Goal: Navigation & Orientation: Find specific page/section

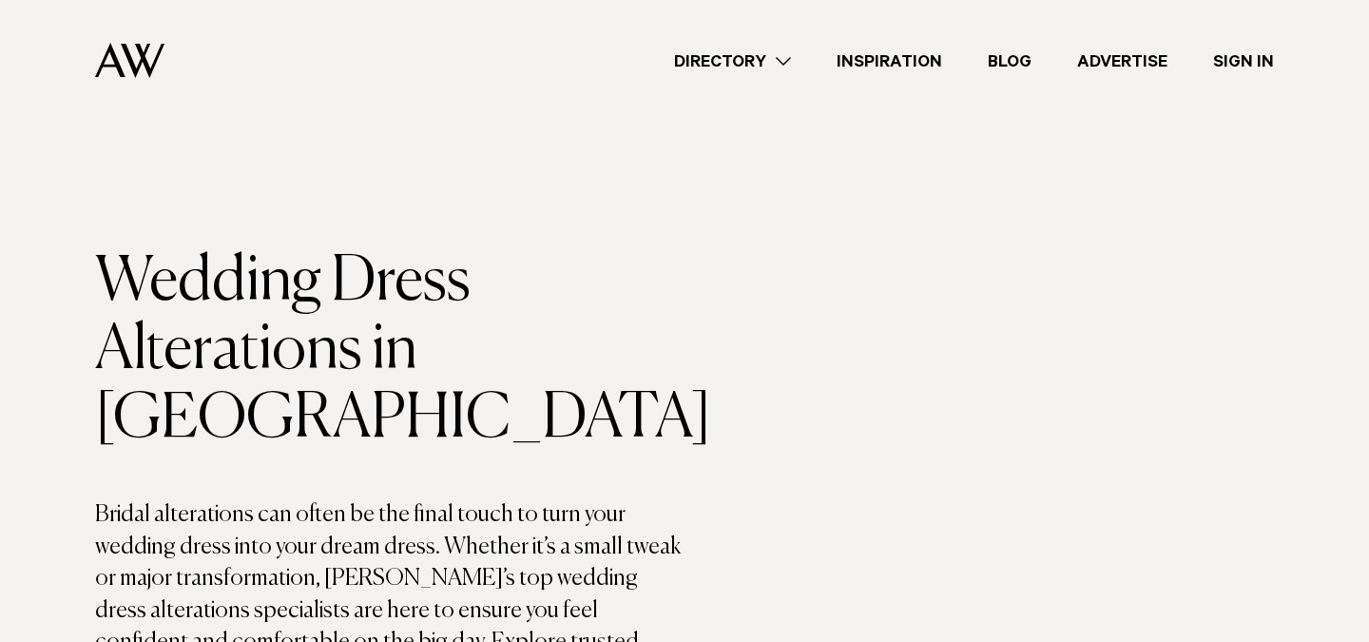
click at [495, 319] on h1 "Wedding Dress Alterations in Auckland" at bounding box center [390, 350] width 590 height 205
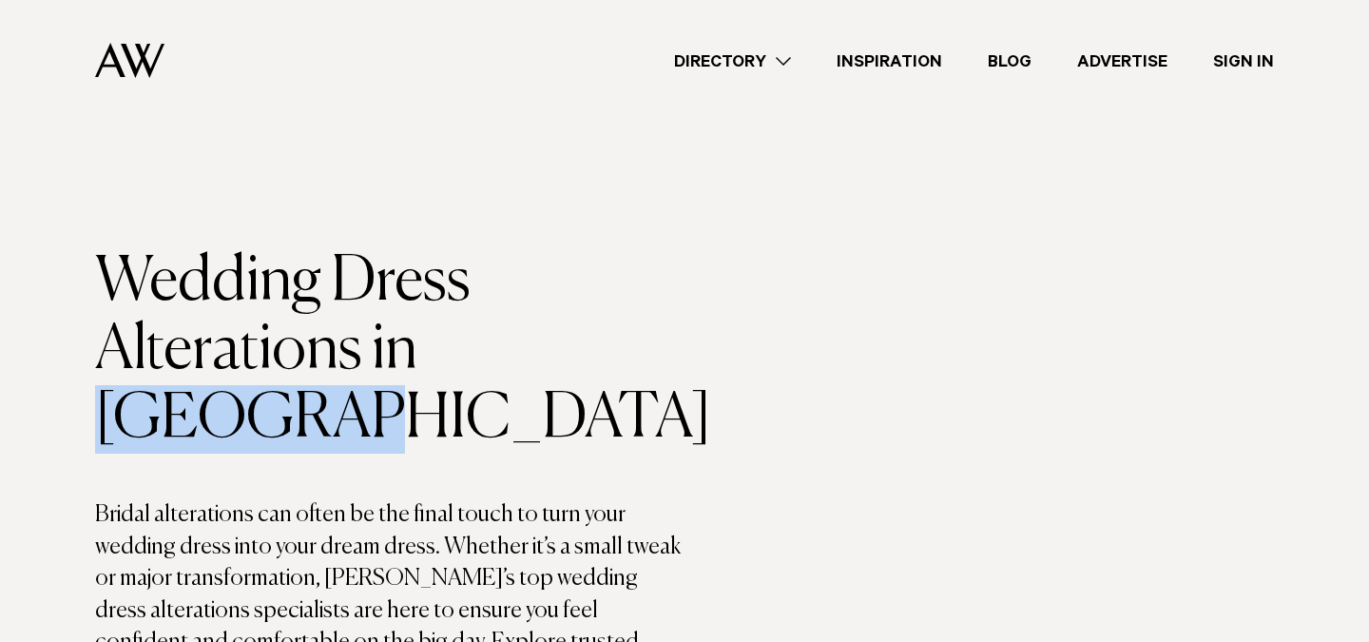
click at [495, 319] on h1 "Wedding Dress Alterations in Auckland" at bounding box center [390, 350] width 590 height 205
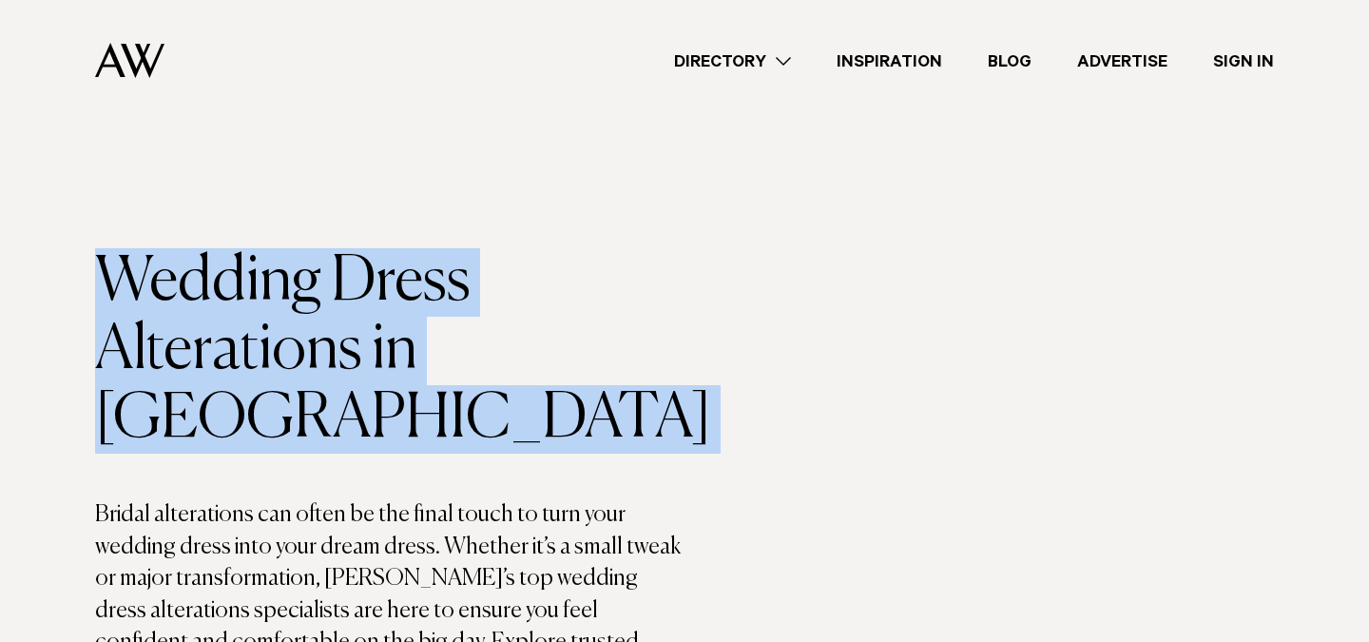
click at [495, 319] on h1 "Wedding Dress Alterations in Auckland" at bounding box center [390, 350] width 590 height 205
click at [649, 313] on h1 "Wedding Dress Alterations in Auckland" at bounding box center [390, 350] width 590 height 205
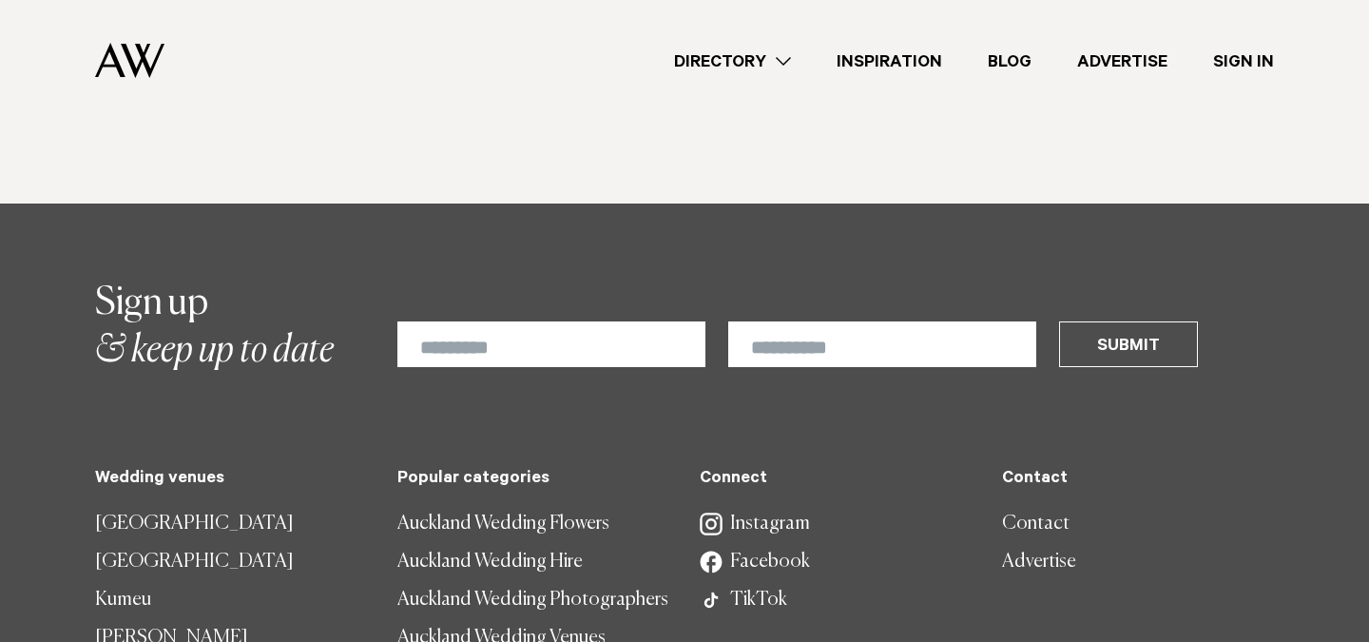
scroll to position [1620, 0]
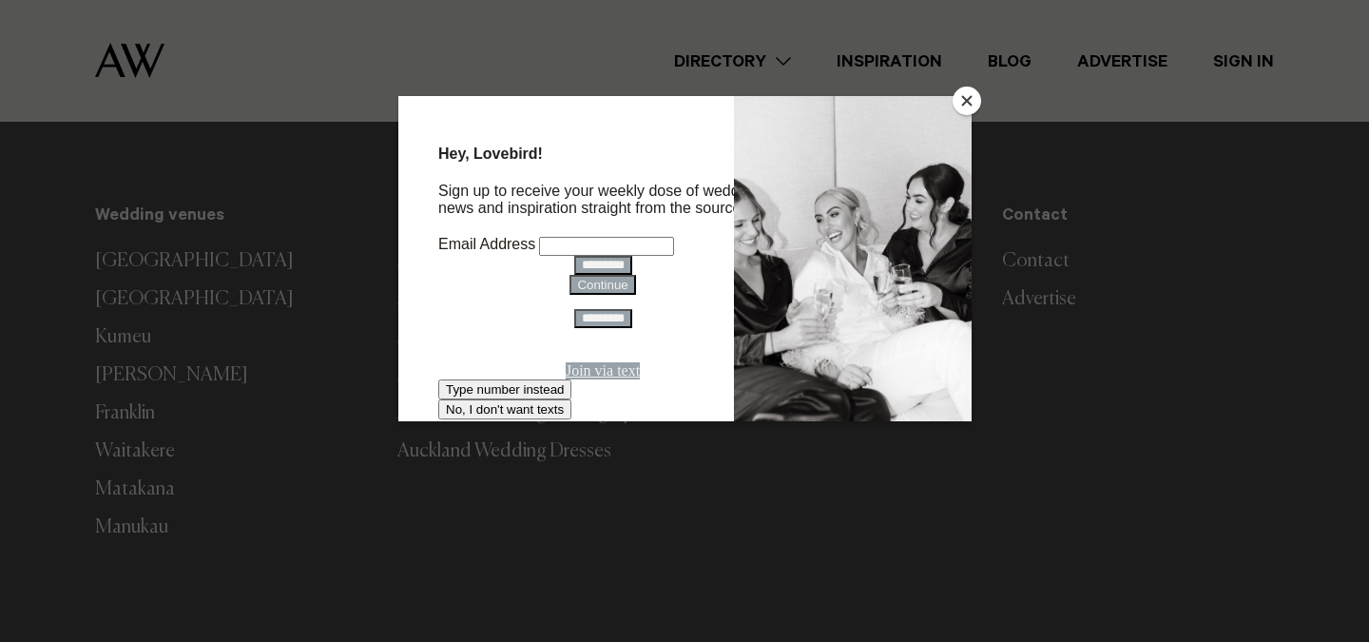
click at [962, 103] on button "Close" at bounding box center [967, 101] width 29 height 29
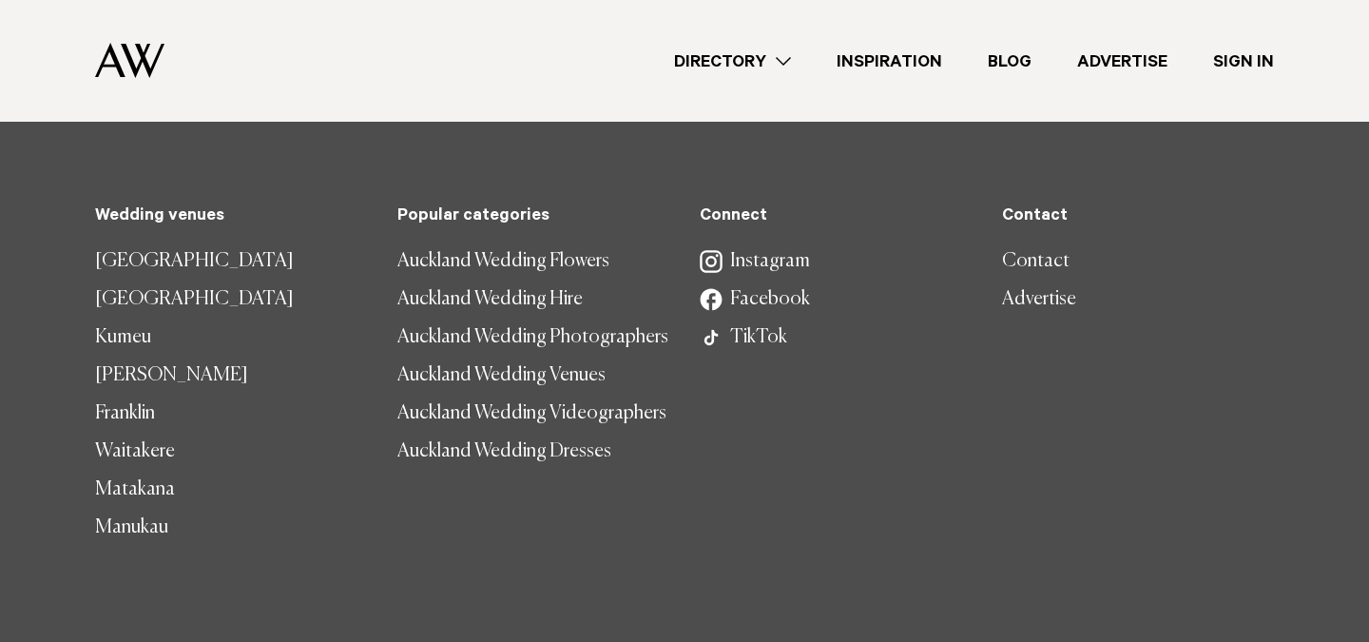
click at [846, 320] on div "Connect Instagram Facebook TikTok" at bounding box center [836, 377] width 302 height 340
click at [777, 281] on link "Facebook" at bounding box center [836, 300] width 272 height 38
click at [1136, 418] on div "Contact Contact Advertise" at bounding box center [1138, 377] width 302 height 340
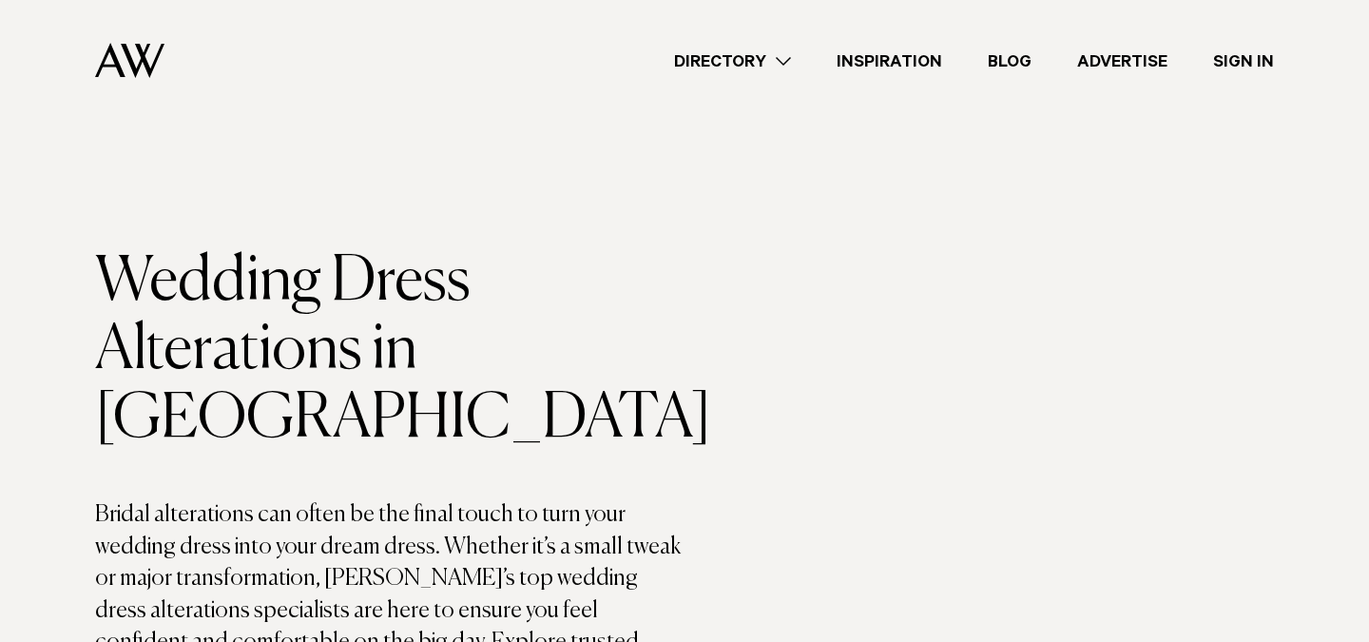
click at [150, 67] on img at bounding box center [129, 60] width 69 height 35
click at [451, 113] on div "Directory Hair & Makeup Flowers Venues Cakes & Sweets" at bounding box center [727, 61] width 1095 height 122
